Goal: Task Accomplishment & Management: Complete application form

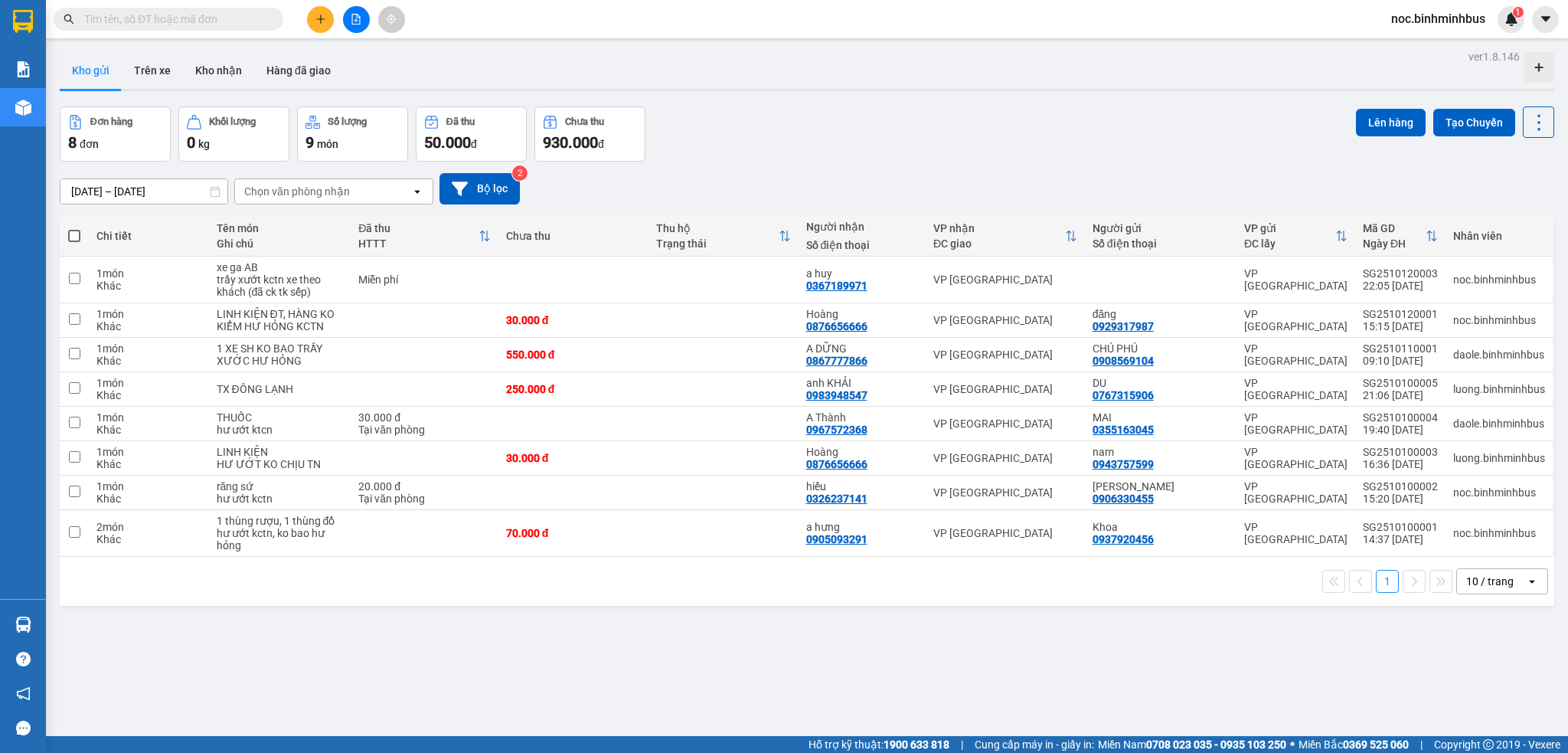
click at [1441, 20] on span "noc.binhminhbus" at bounding box center [1438, 18] width 119 height 19
click at [1406, 55] on li "Đăng xuất" at bounding box center [1437, 48] width 121 height 25
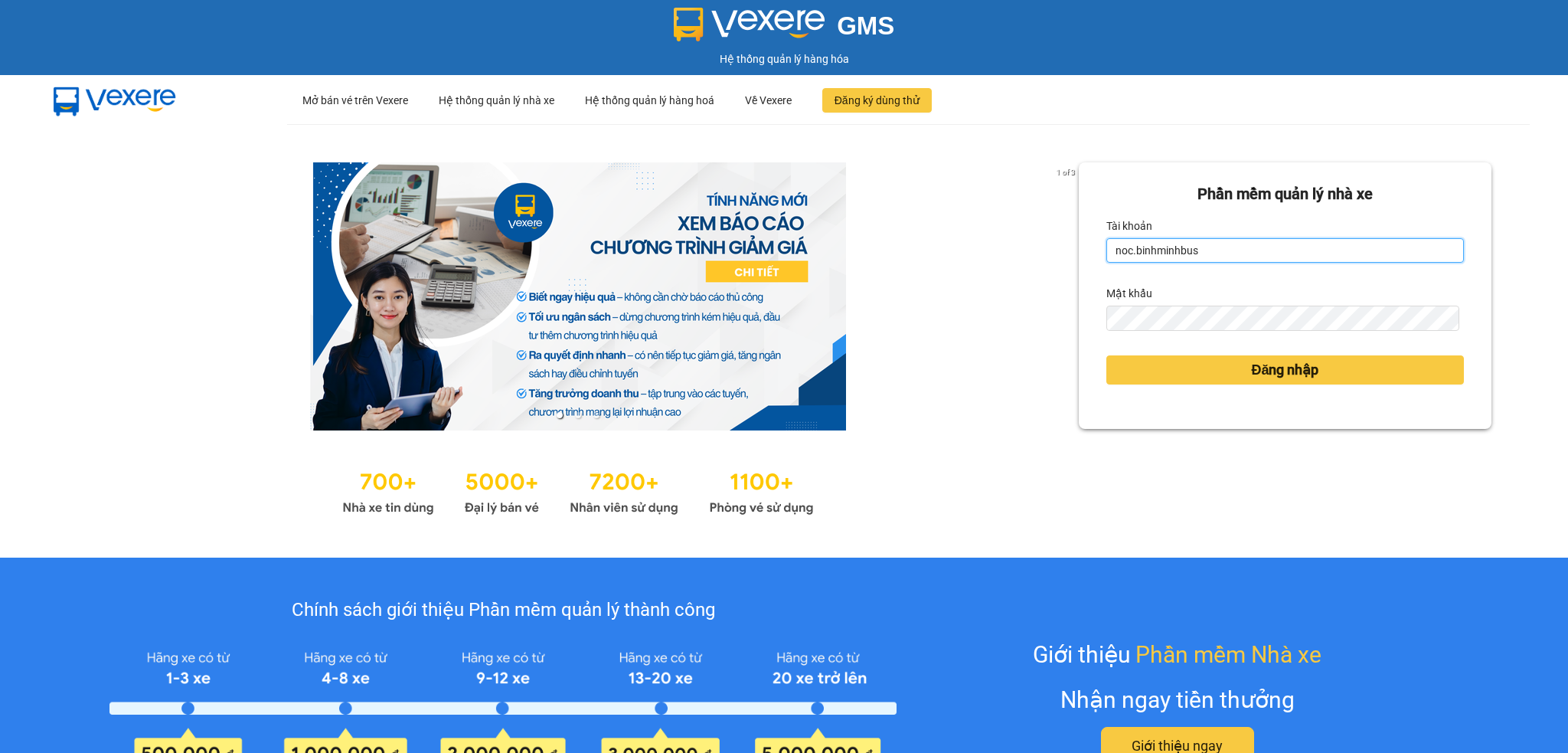
click at [1184, 262] on form "Phần mềm quản lý nhà xe Tài khoản noc.[PERSON_NAME] khẩu Đăng nhập" at bounding box center [1285, 295] width 357 height 226
type input "daole.binhminhbus"
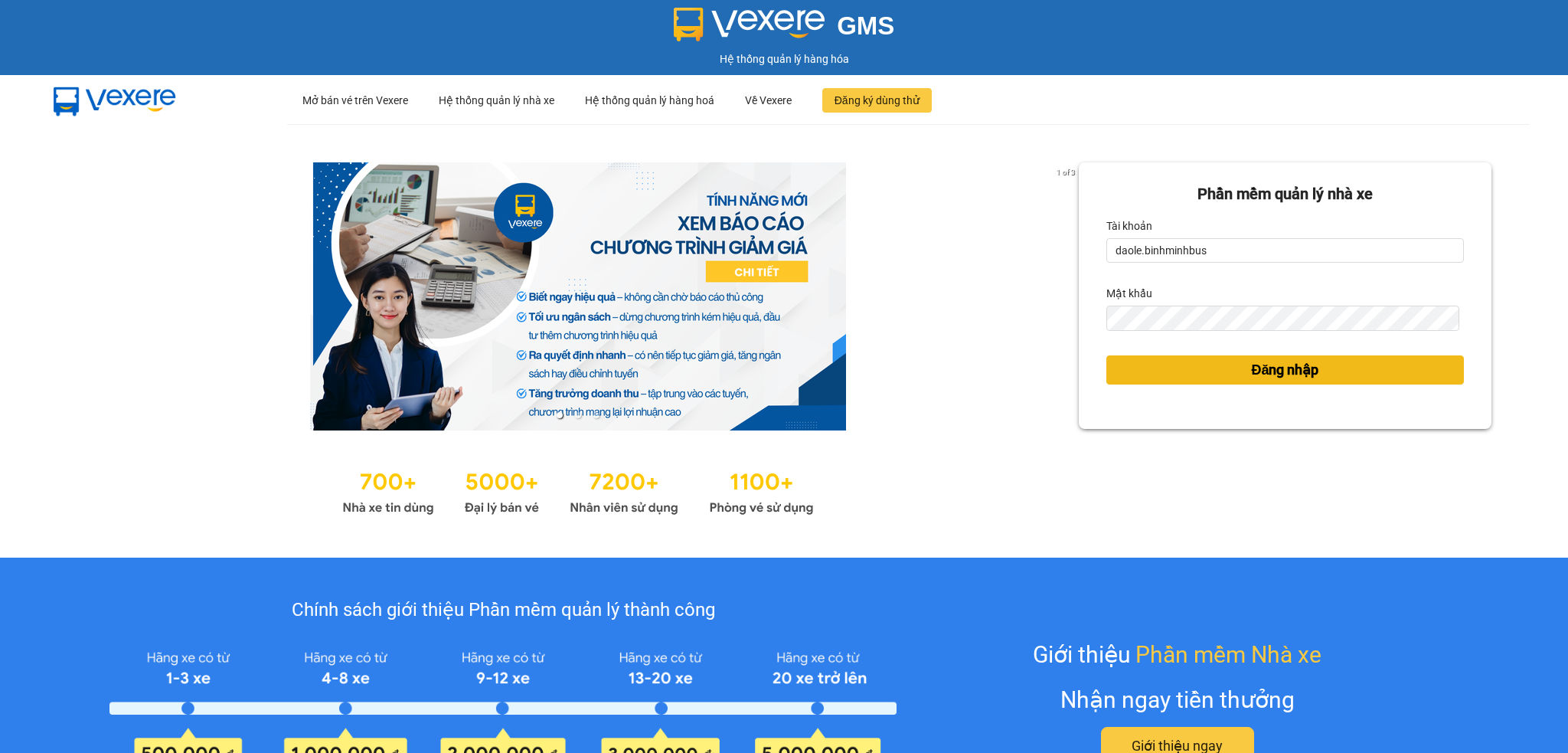
click at [1141, 363] on button "Đăng nhập" at bounding box center [1285, 370] width 357 height 29
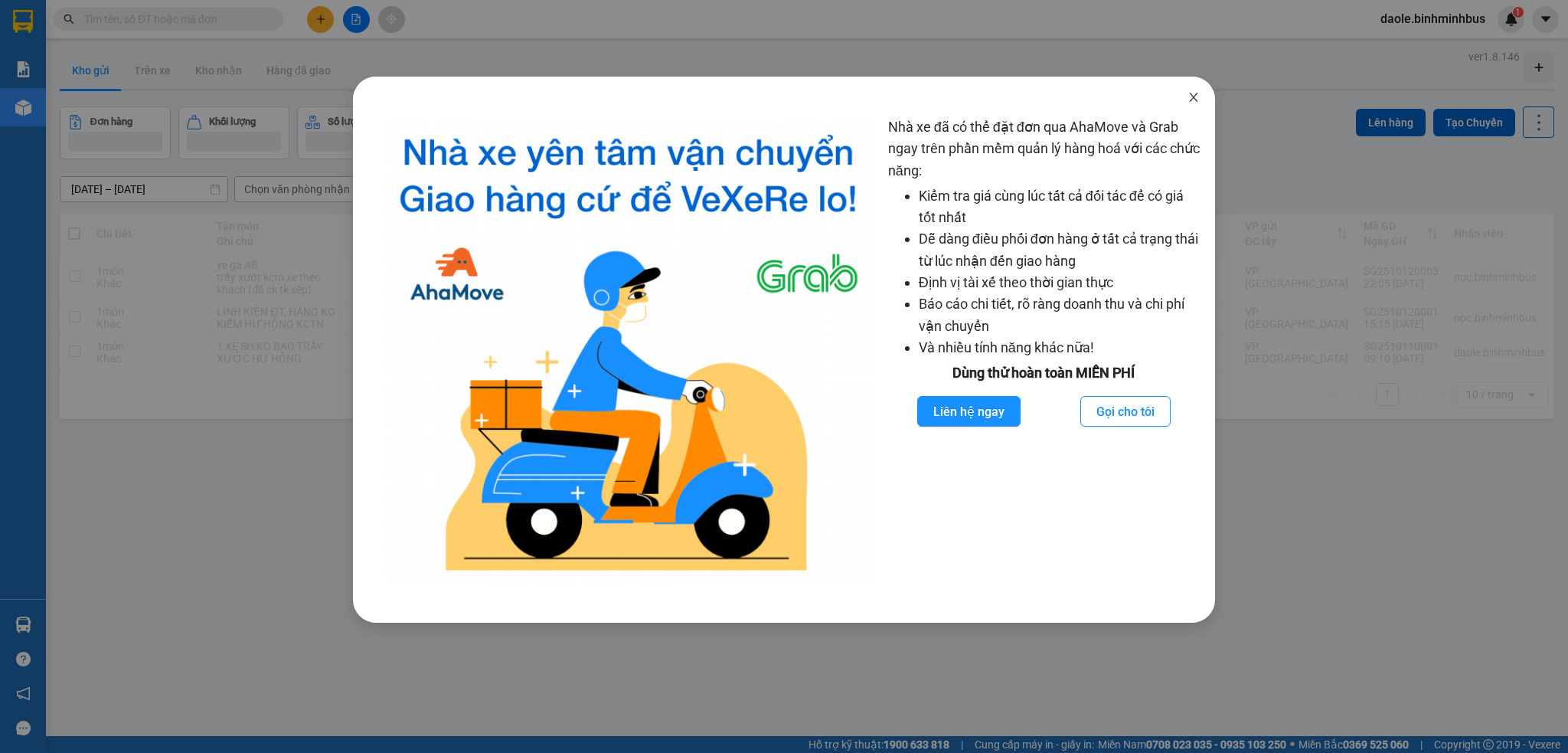
click at [1194, 97] on icon "close" at bounding box center [1194, 97] width 12 height 12
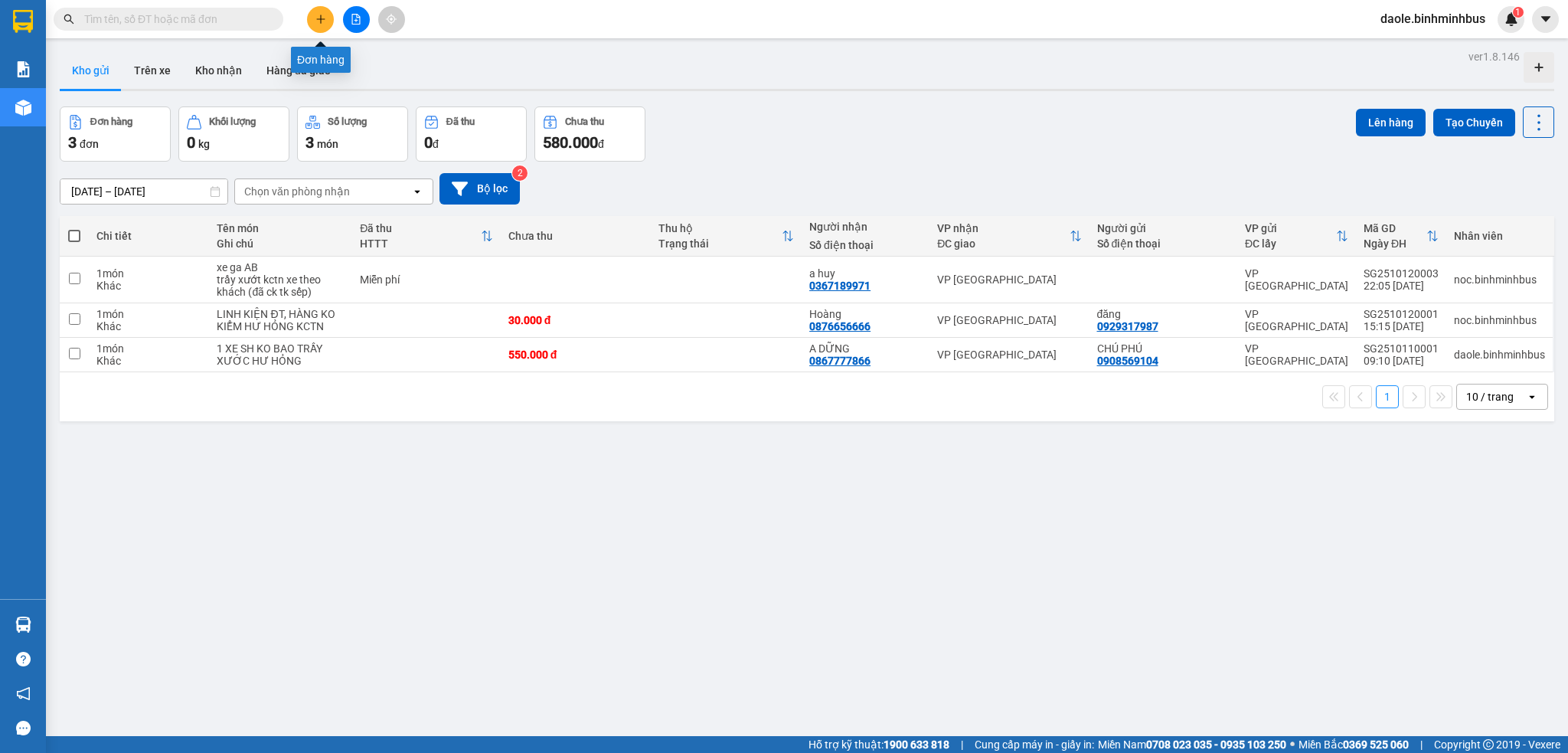
click at [331, 10] on button at bounding box center [320, 19] width 26 height 26
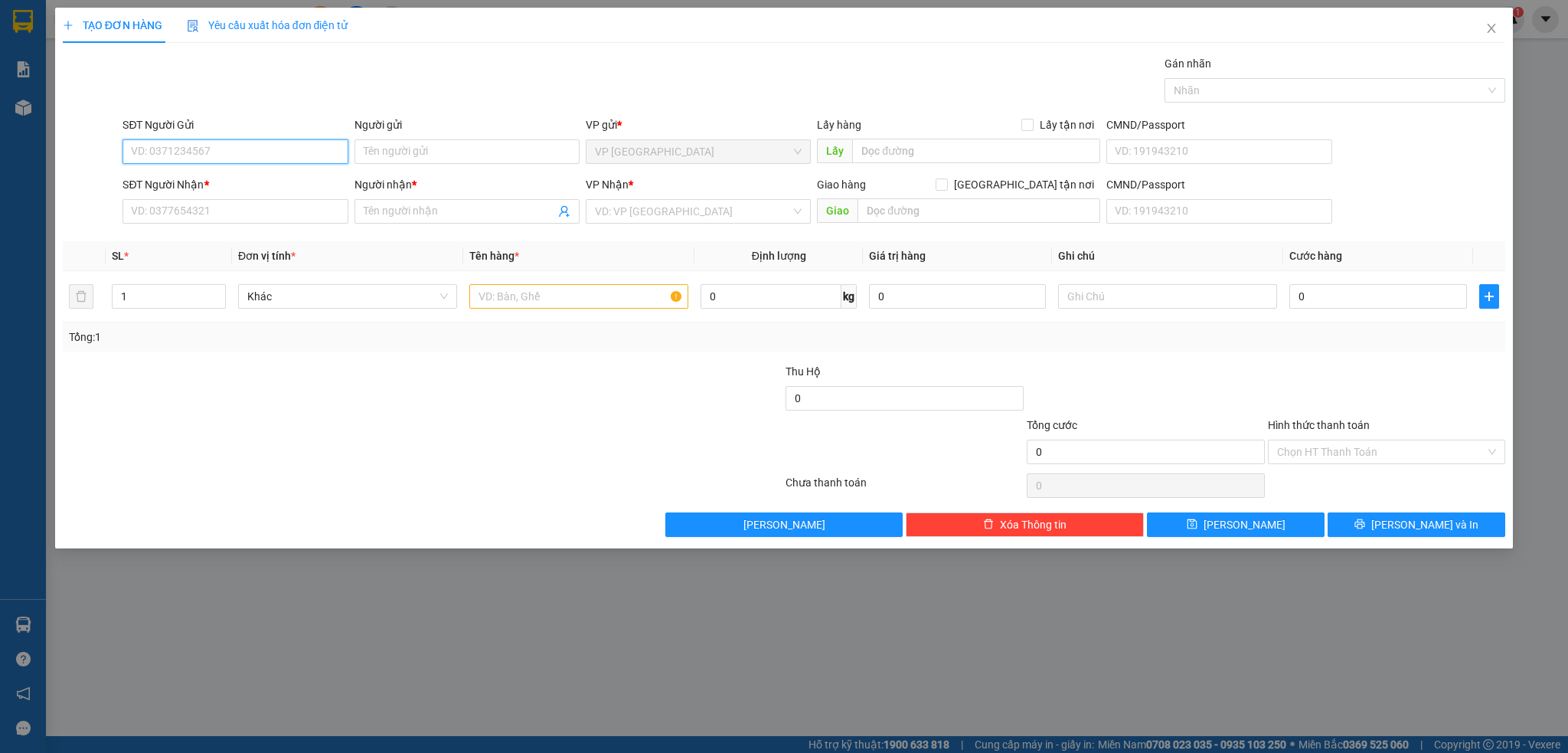
click at [203, 152] on input "SĐT Người Gửi" at bounding box center [235, 151] width 225 height 25
type input "0935812016"
click at [411, 162] on input "Người gửi" at bounding box center [467, 151] width 225 height 25
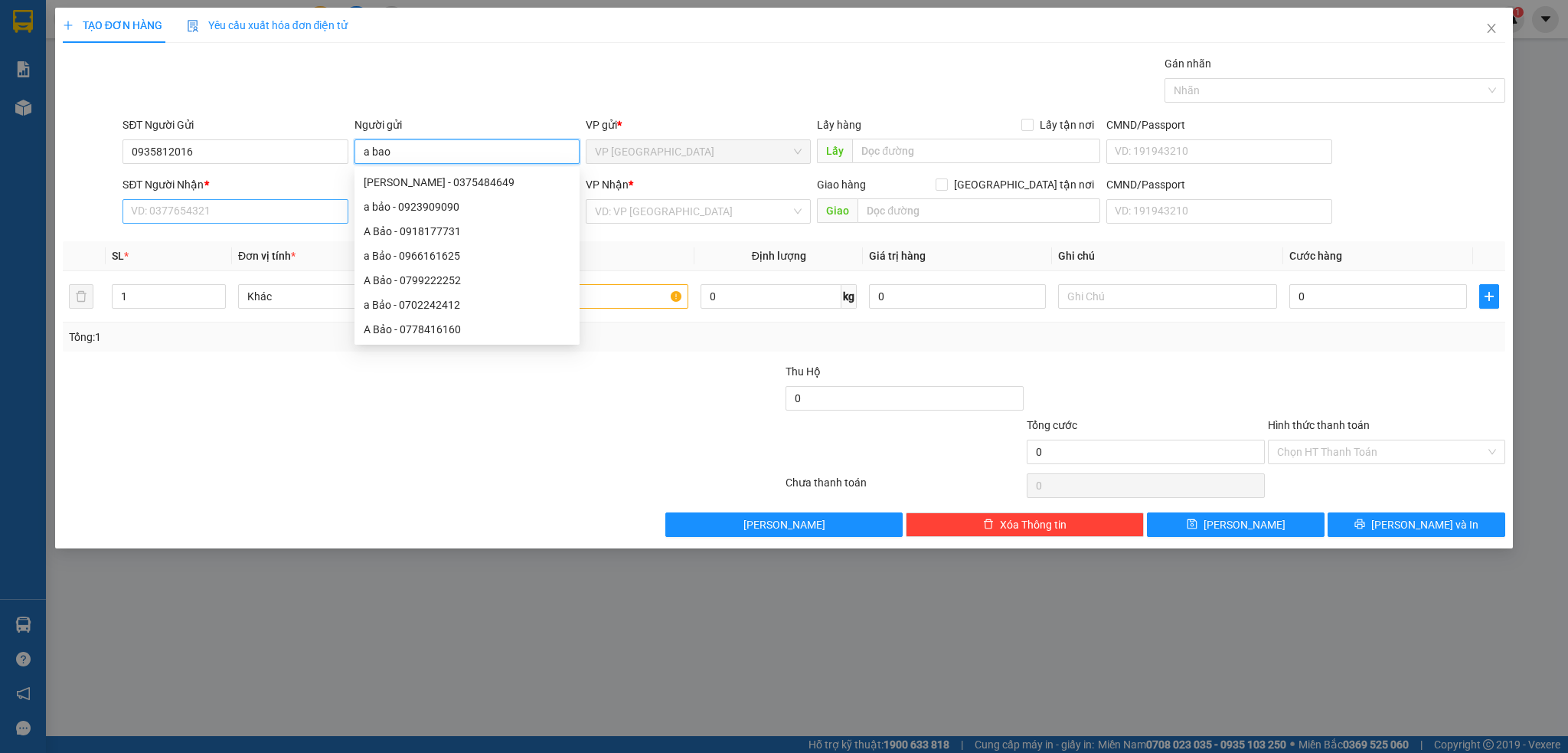
type input "a bao"
click at [204, 210] on input "SĐT Người Nhận *" at bounding box center [235, 211] width 225 height 25
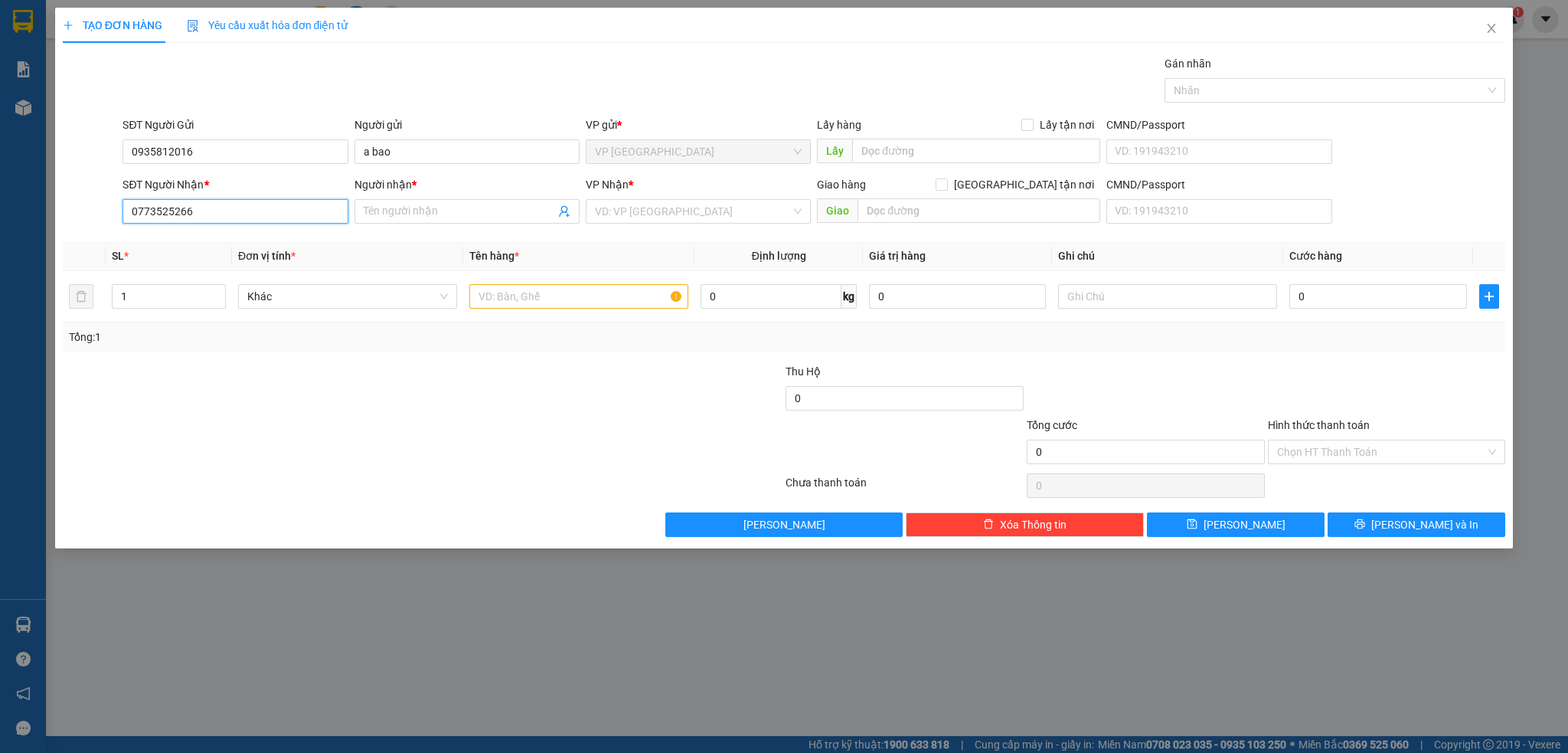
click at [142, 215] on input "0773525266" at bounding box center [235, 211] width 225 height 25
click at [152, 210] on input "0773525266" at bounding box center [235, 211] width 225 height 25
click at [202, 207] on input "0773525266" at bounding box center [235, 211] width 225 height 25
type input "0773525266"
click at [433, 222] on span at bounding box center [467, 211] width 225 height 25
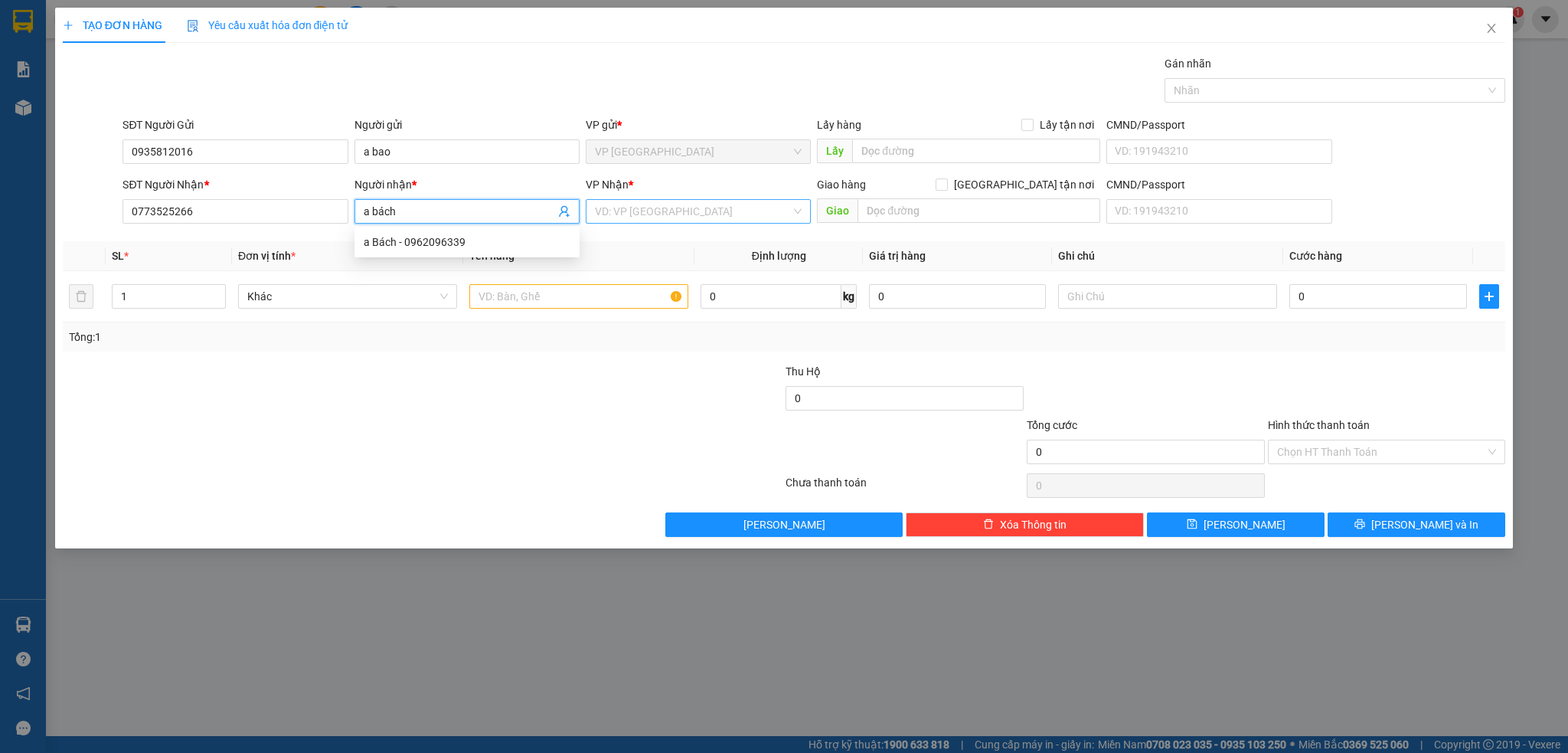
type input "a bách"
click at [718, 220] on input "search" at bounding box center [693, 211] width 196 height 23
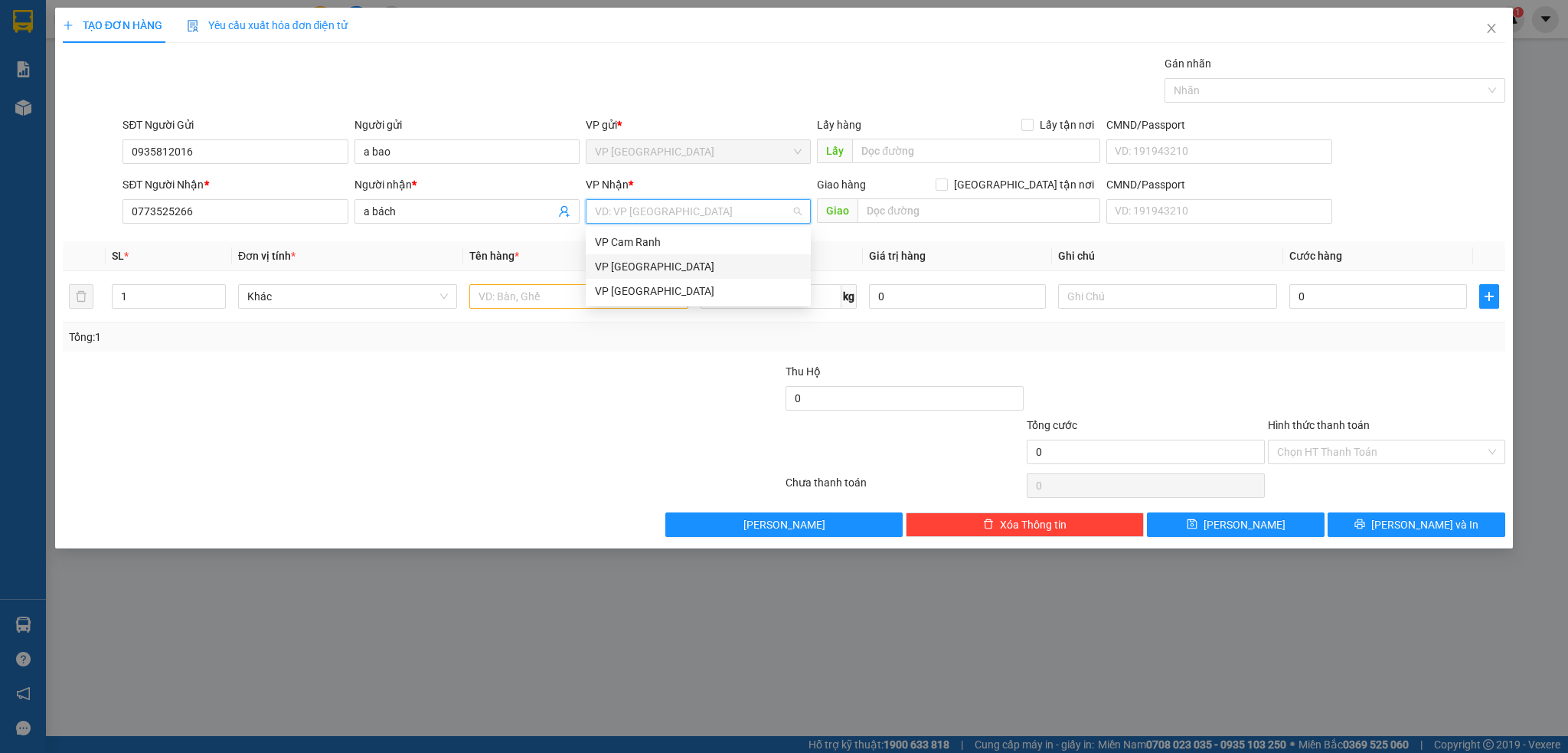
click at [620, 262] on div "VP [GEOGRAPHIC_DATA]" at bounding box center [698, 266] width 207 height 17
click at [610, 295] on input "text" at bounding box center [578, 297] width 219 height 25
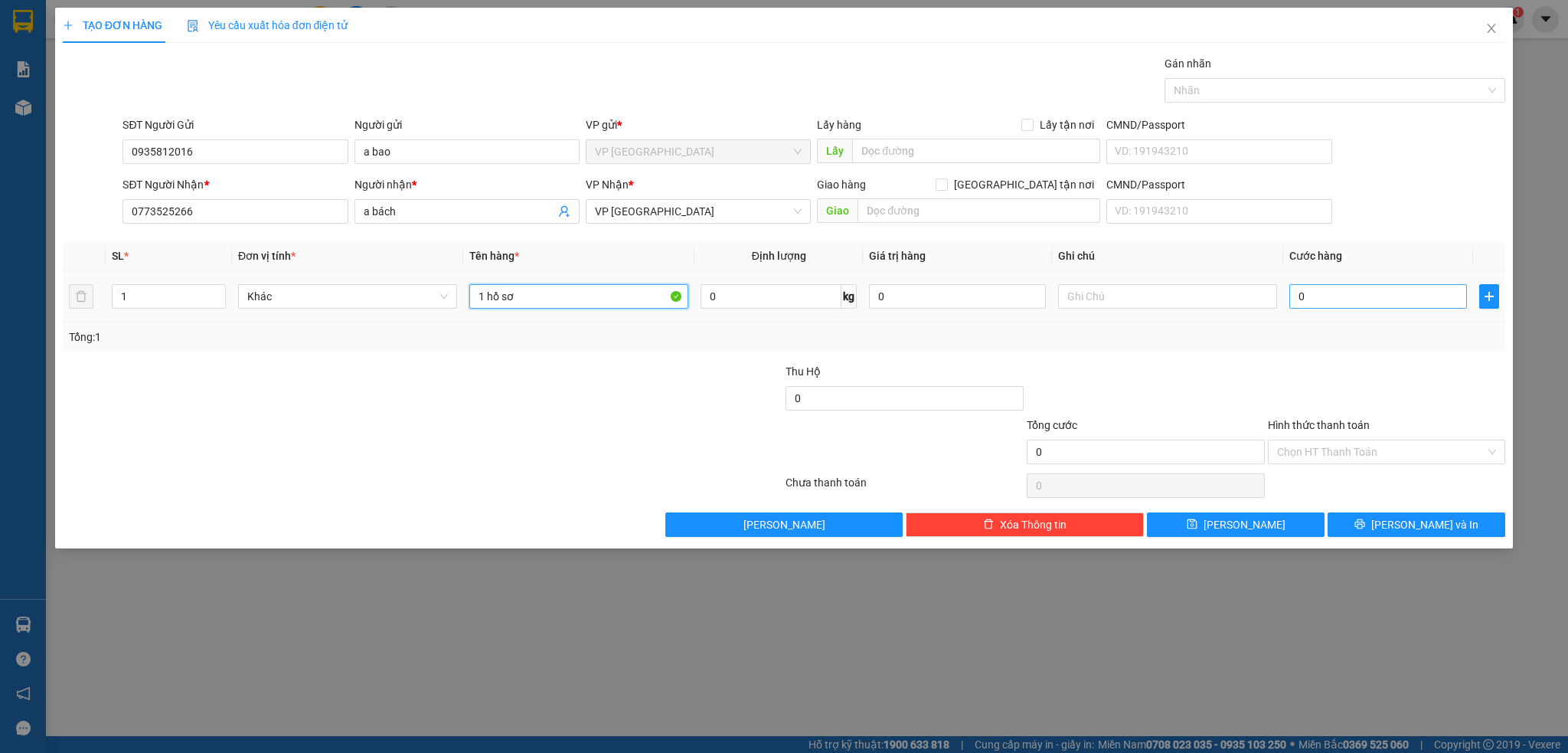
type input "1 hồ sơ"
click at [1405, 299] on input "0" at bounding box center [1378, 297] width 177 height 25
type input "2"
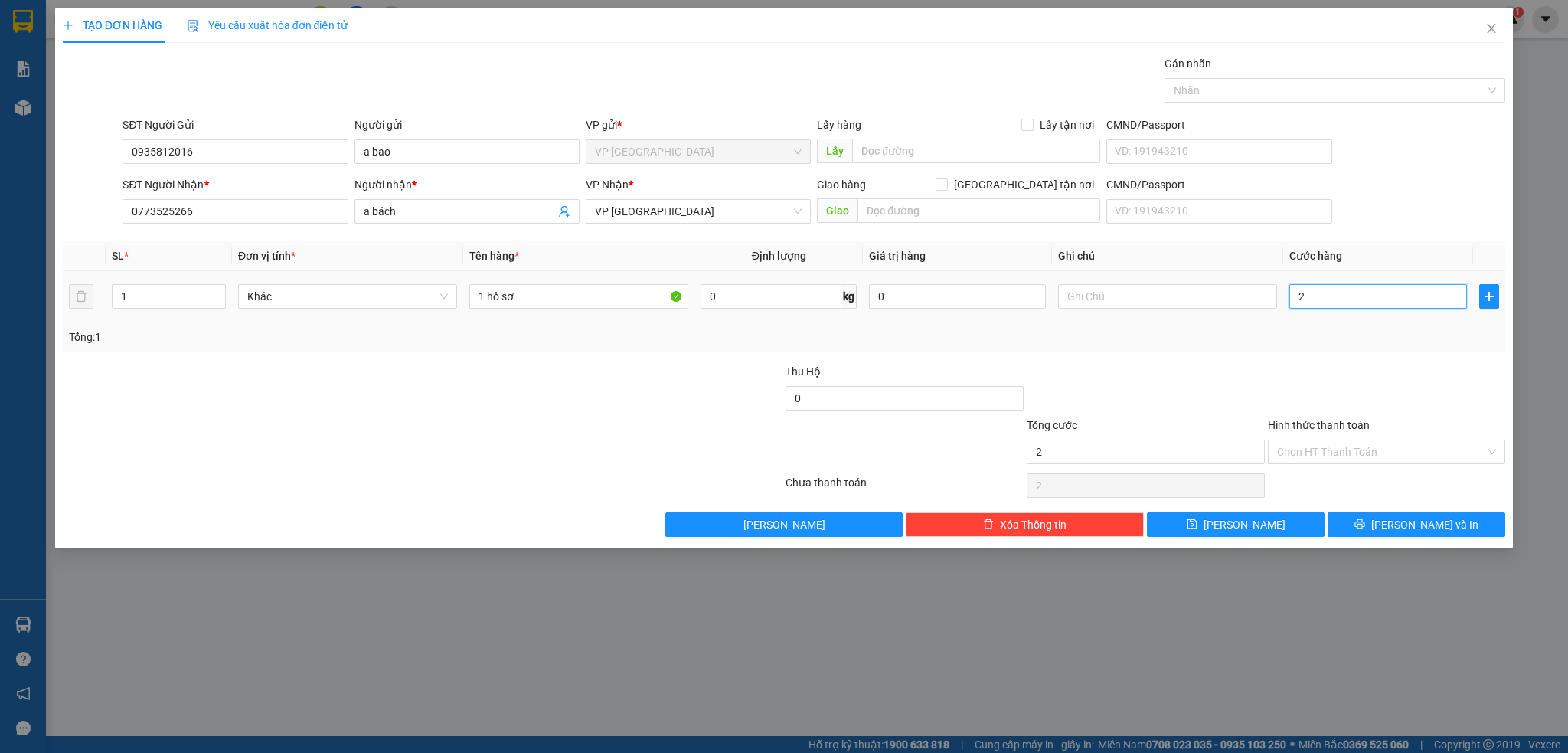
type input "20"
type input "20.000"
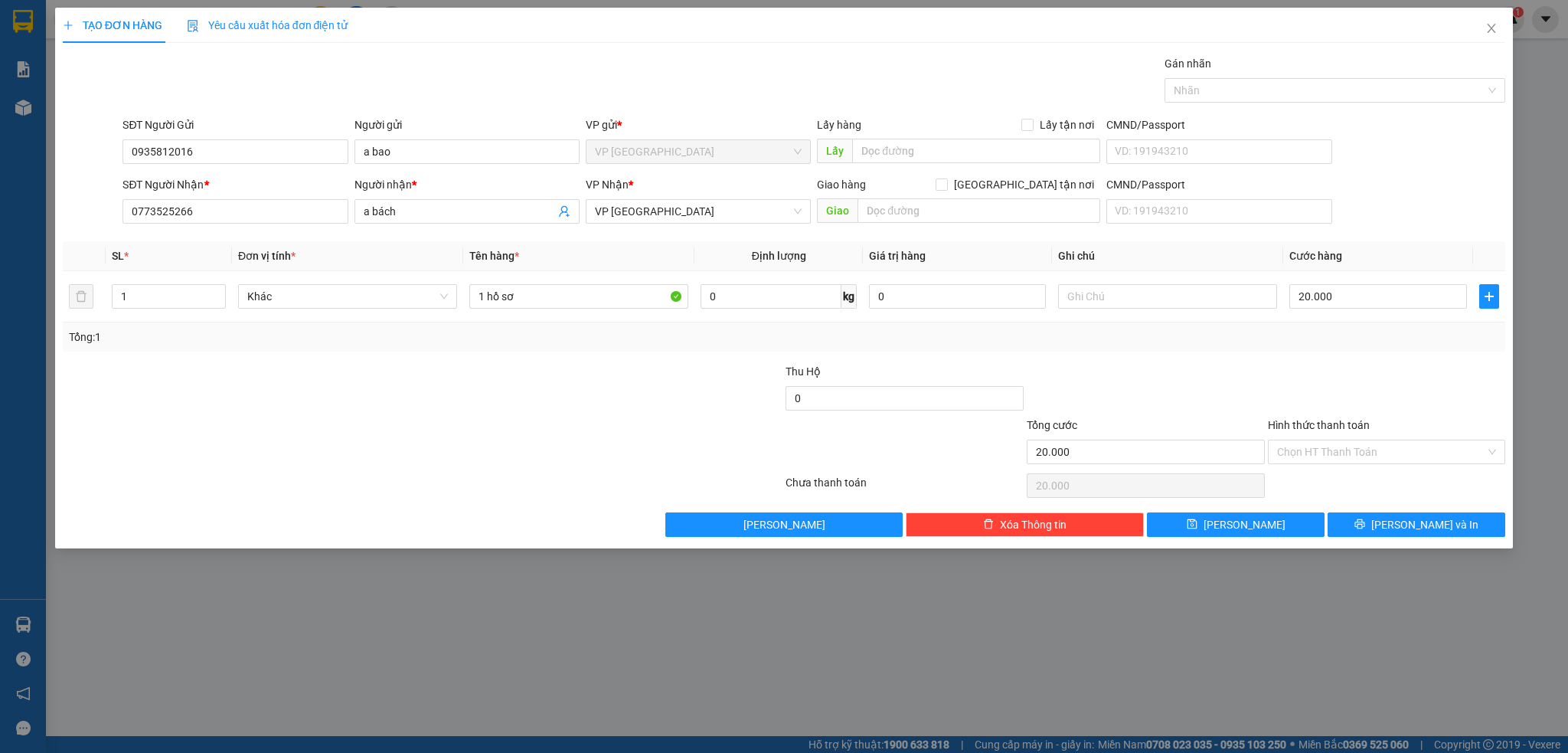
click at [1295, 344] on div "Tổng: 1" at bounding box center [784, 336] width 1431 height 17
click at [1115, 292] on input "text" at bounding box center [1167, 297] width 219 height 25
click at [1385, 460] on input "Hình thức thanh toán" at bounding box center [1381, 452] width 209 height 23
click at [1351, 484] on div "Tại văn phòng" at bounding box center [1388, 482] width 220 height 17
type input "0"
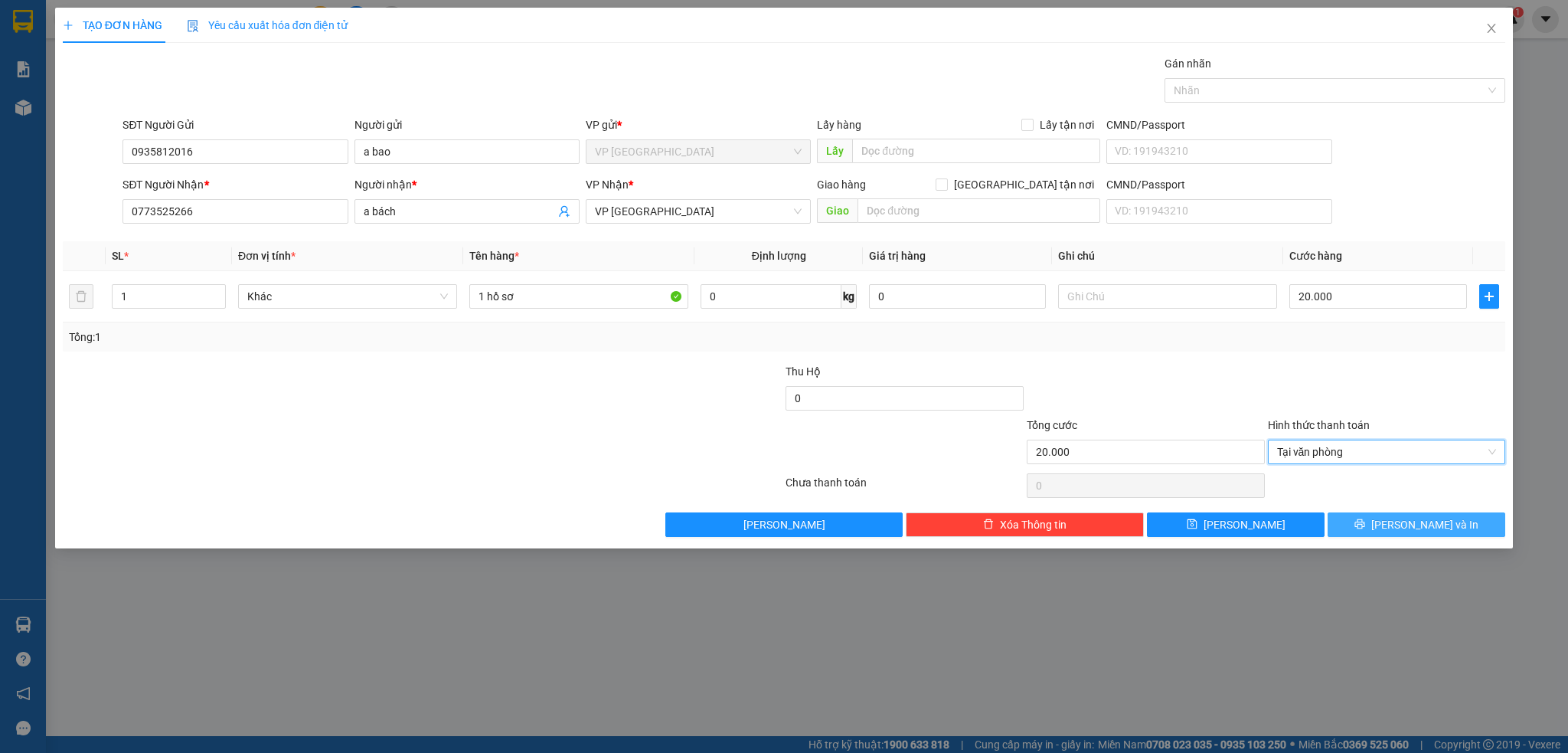
drag, startPoint x: 1424, startPoint y: 541, endPoint x: 1415, endPoint y: 528, distance: 15.8
click at [1418, 540] on div "TẠO ĐƠN HÀNG Yêu cầu xuất hóa đơn điện tử Transit Pickup Surcharge Ids Transit …" at bounding box center [784, 278] width 1459 height 541
click at [1415, 528] on span "[PERSON_NAME] và In" at bounding box center [1425, 524] width 107 height 17
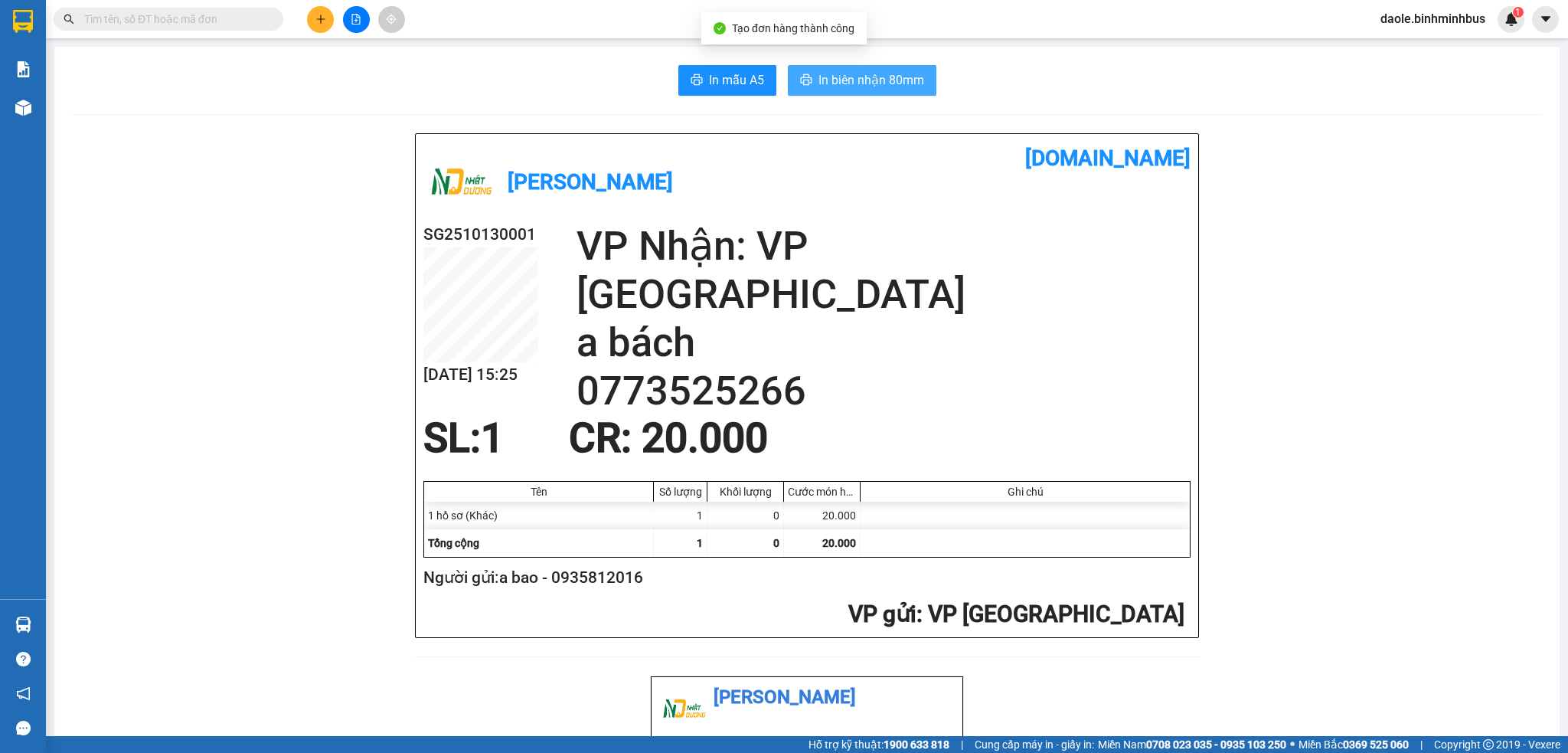
click at [872, 90] on span "In biên nhận 80mm" at bounding box center [872, 80] width 106 height 19
